Goal: Task Accomplishment & Management: Use online tool/utility

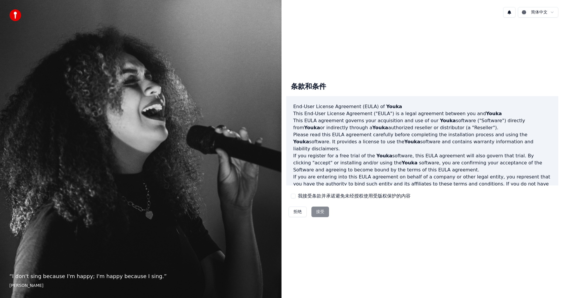
click at [292, 195] on button "我接受条款并承诺避免未经授权使用受版权保护的内容" at bounding box center [293, 196] width 5 height 5
click at [553, 12] on html "“ I don't sing because I'm happy; I'm happy because I sing. ” [PERSON_NAME] 简体中…" at bounding box center [281, 149] width 563 height 298
click at [551, 13] on html "“ I don't sing because I'm happy; I'm happy because I sing. ” [PERSON_NAME] 简体中…" at bounding box center [281, 149] width 563 height 298
click at [325, 212] on button "接受" at bounding box center [320, 212] width 18 height 11
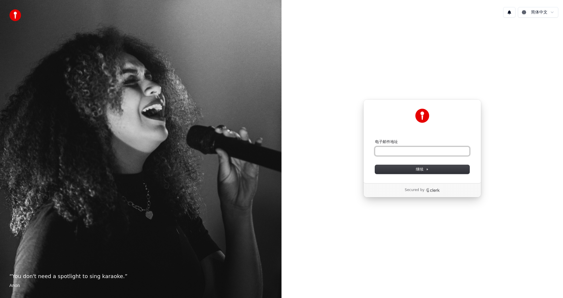
click at [414, 151] on input "电子邮件地址" at bounding box center [422, 151] width 94 height 9
click at [430, 169] on button "继续" at bounding box center [422, 169] width 94 height 9
type input "**********"
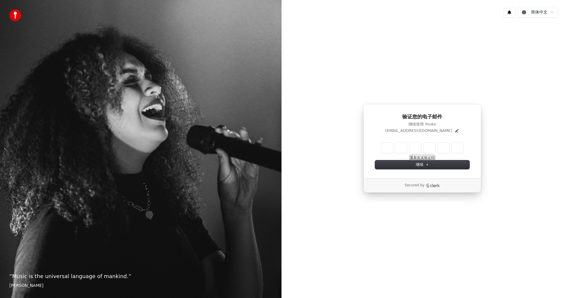
click at [425, 157] on button "重新发送验证码" at bounding box center [422, 158] width 25 height 5
click at [387, 149] on input "Enter verification code" at bounding box center [428, 148] width 94 height 11
type input "******"
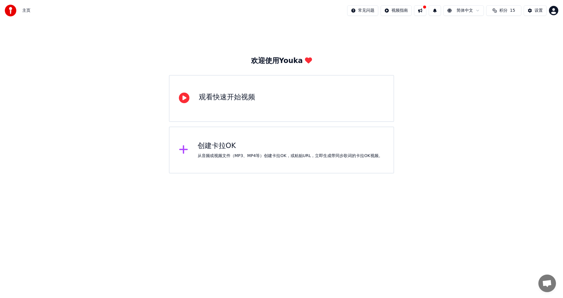
click at [209, 149] on div "创建卡拉OK" at bounding box center [289, 145] width 185 height 9
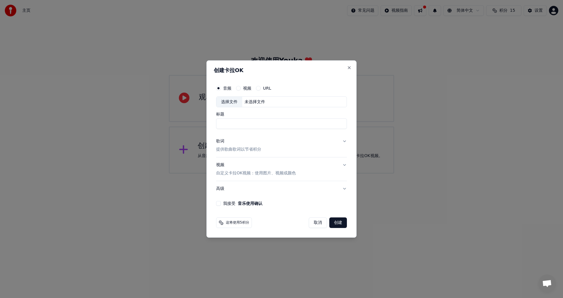
click at [218, 202] on button "我接受 音乐使用确认" at bounding box center [218, 203] width 5 height 5
click at [255, 122] on input "标题" at bounding box center [281, 124] width 131 height 11
click at [236, 102] on div "选择文件" at bounding box center [229, 102] width 26 height 11
click at [349, 68] on button "Close" at bounding box center [349, 67] width 5 height 5
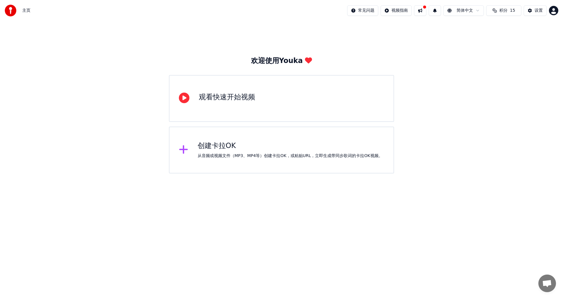
click at [230, 98] on div "观看快速开始视频" at bounding box center [227, 97] width 56 height 9
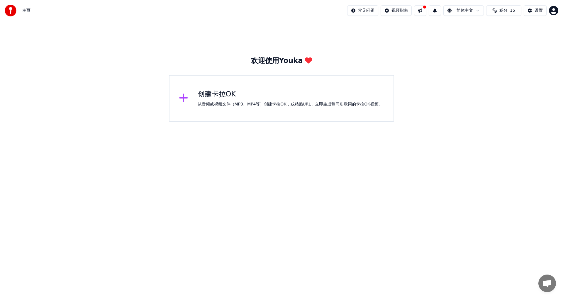
click at [460, 93] on div "欢迎使用Youka 创建[PERSON_NAME]OK 从音频或视频文件（MP3、MP4等）创建[PERSON_NAME]OK，或粘贴URL，立即生成带同步歌…" at bounding box center [281, 71] width 563 height 101
click at [476, 10] on html "主页 常见问题 视频指南 简体中文 积分 15 设置 欢迎使用Youka 创建[PERSON_NAME]OK 从音频或视频文件（MP3、MP4等）创建[PER…" at bounding box center [281, 61] width 563 height 122
click at [422, 11] on button at bounding box center [420, 10] width 12 height 11
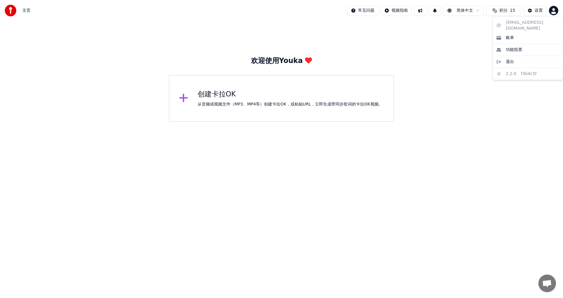
click at [554, 13] on html "主页 常见问题 视频指南 简体中文 积分 15 设置 欢迎使用Youka 创建[PERSON_NAME]OK 从音频或视频文件（MP3、MP4等）创建[PER…" at bounding box center [281, 61] width 563 height 122
click at [222, 95] on div "创建卡拉OK" at bounding box center [289, 94] width 185 height 9
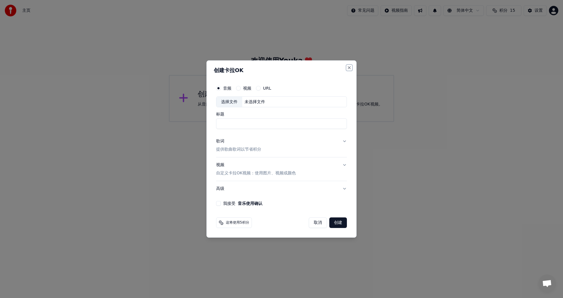
click at [347, 69] on button "Close" at bounding box center [349, 67] width 5 height 5
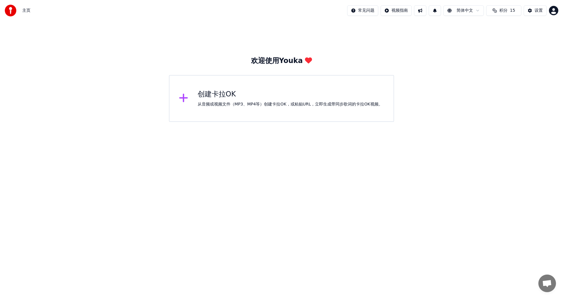
click at [212, 97] on div "创建卡拉OK" at bounding box center [289, 94] width 185 height 9
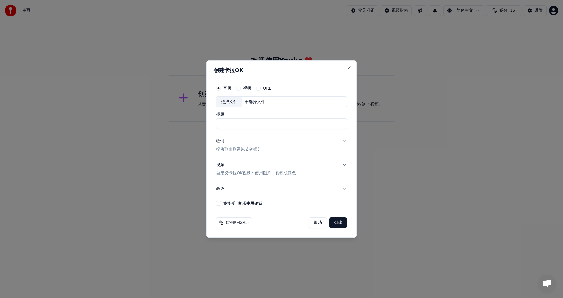
click at [227, 101] on div "选择文件" at bounding box center [229, 102] width 26 height 11
type input "*********"
click at [219, 204] on button "我接受 音乐使用确认" at bounding box center [218, 203] width 5 height 5
click at [345, 165] on button "视频 自定义卡拉OK视频：使用图片、视频或颜色" at bounding box center [281, 169] width 131 height 23
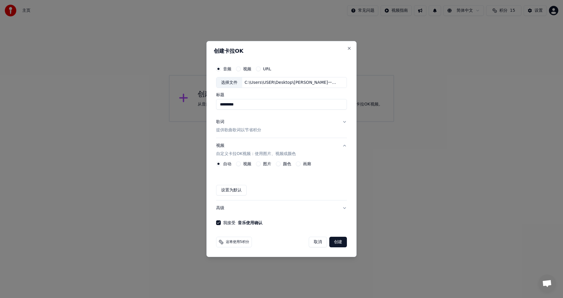
click at [341, 242] on button "创建" at bounding box center [338, 242] width 18 height 11
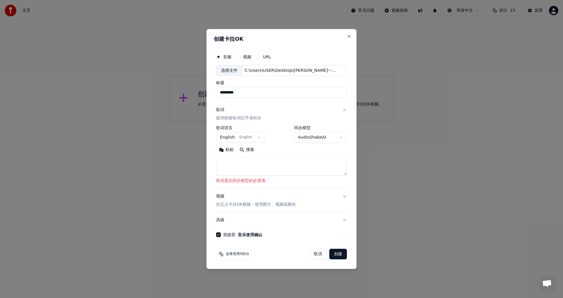
click at [254, 164] on textarea at bounding box center [281, 166] width 131 height 19
click at [342, 254] on button "创建" at bounding box center [338, 254] width 18 height 11
click at [350, 37] on button "Close" at bounding box center [349, 36] width 5 height 5
select select
